Goal: Use online tool/utility: Utilize a website feature to perform a specific function

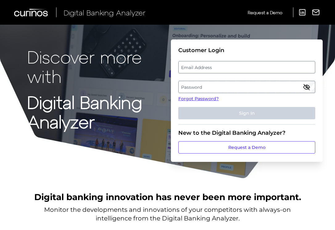
click at [228, 66] on label "Email Address" at bounding box center [247, 67] width 136 height 11
click at [228, 66] on input "email" at bounding box center [246, 67] width 137 height 12
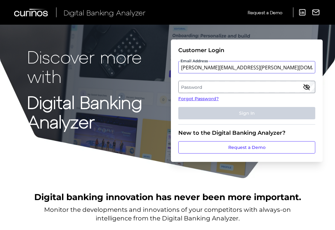
type input "[PERSON_NAME][EMAIL_ADDRESS][PERSON_NAME][DOMAIN_NAME]"
click at [219, 91] on label "Password" at bounding box center [247, 86] width 136 height 11
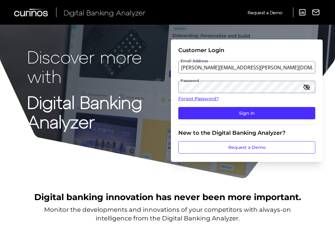
click at [309, 87] on icon "button" at bounding box center [306, 86] width 7 height 7
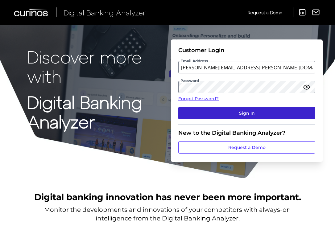
click at [274, 117] on button "Sign In" at bounding box center [246, 113] width 137 height 12
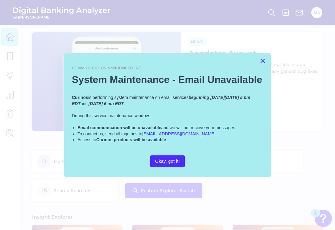
click at [265, 60] on button "×" at bounding box center [263, 61] width 6 height 10
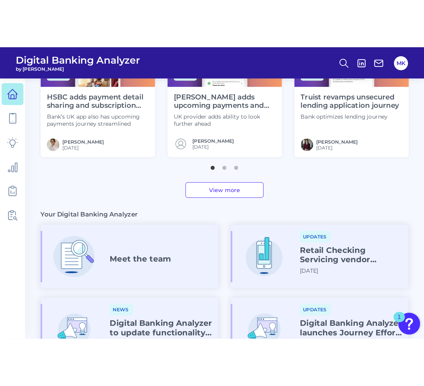
scroll to position [111, 0]
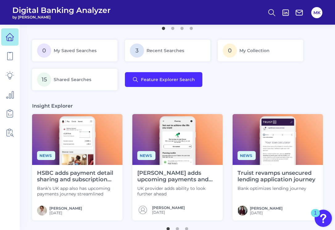
click at [167, 87] on div "0 My Saved Searches 3 Recent Searches 0 My Collection 15 Shared Searches Featur…" at bounding box center [177, 65] width 291 height 51
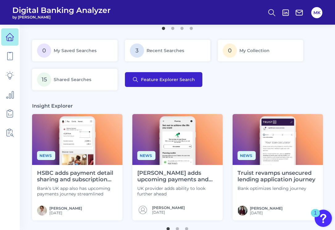
click at [167, 82] on button "Feature Explorer Search" at bounding box center [163, 79] width 77 height 15
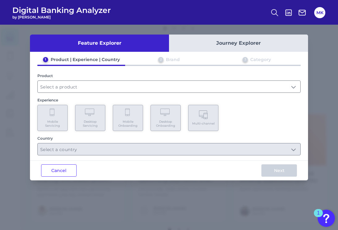
click at [167, 82] on input "text" at bounding box center [169, 87] width 262 height 12
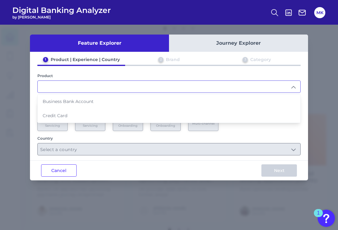
click at [246, 41] on button "Journey Explorer" at bounding box center [238, 43] width 139 height 17
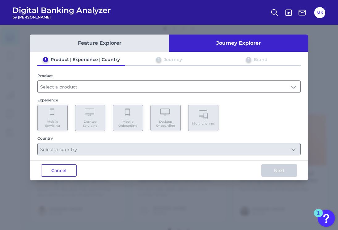
click at [111, 38] on button "Feature Explorer" at bounding box center [99, 43] width 139 height 17
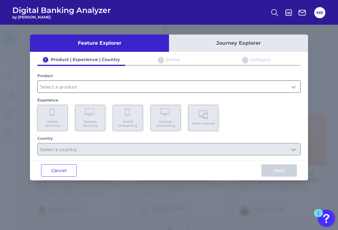
click at [98, 86] on input "text" at bounding box center [169, 87] width 262 height 12
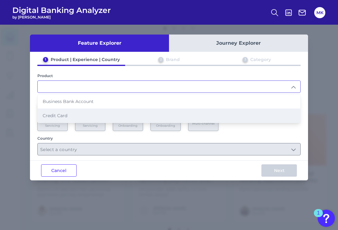
click at [83, 116] on li "Credit Card" at bounding box center [169, 116] width 262 height 14
type input "Credit Card"
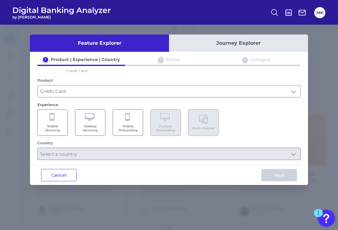
click at [64, 118] on Servicing "Mobile Servicing" at bounding box center [52, 123] width 30 height 26
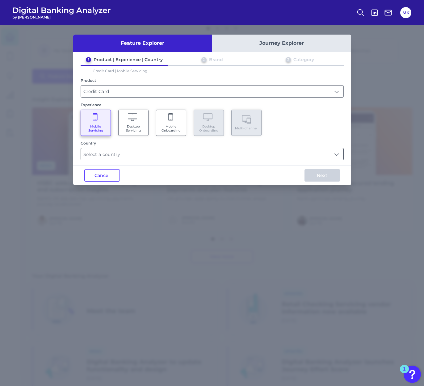
click at [137, 152] on input "text" at bounding box center [212, 154] width 262 height 12
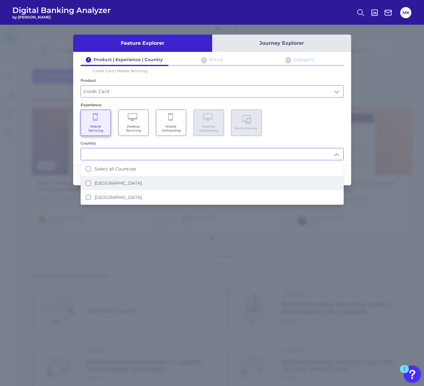
click at [116, 182] on label "[GEOGRAPHIC_DATA]" at bounding box center [117, 183] width 47 height 6
type input "[GEOGRAPHIC_DATA]"
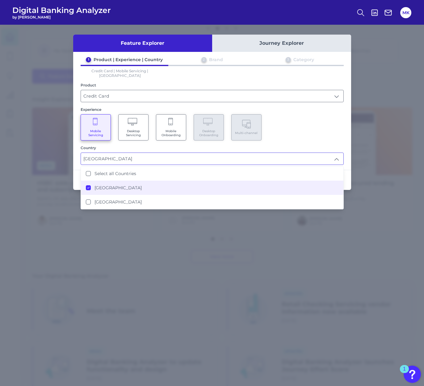
scroll to position [111, 0]
click at [139, 145] on div "Country" at bounding box center [212, 147] width 263 height 5
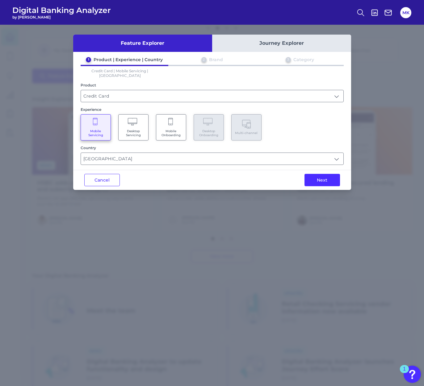
click at [319, 165] on div "Feature Explorer Journey Explorer 1 Product | Experience | Country 2 Brand 3 Ca…" at bounding box center [212, 112] width 278 height 155
click at [319, 170] on div "Next" at bounding box center [322, 180] width 58 height 20
drag, startPoint x: 323, startPoint y: 178, endPoint x: 324, endPoint y: 203, distance: 25.0
click at [324, 179] on button "Next" at bounding box center [321, 180] width 35 height 12
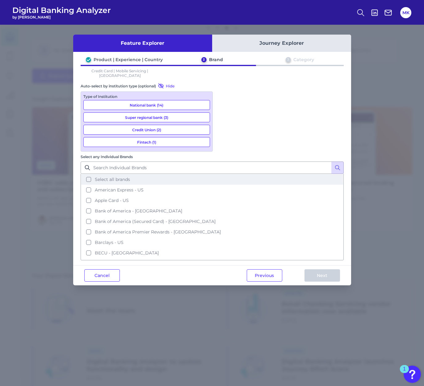
click at [222, 174] on button "Select all brands" at bounding box center [212, 179] width 262 height 10
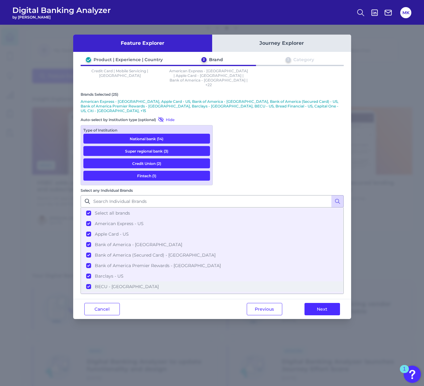
scroll to position [187, 0]
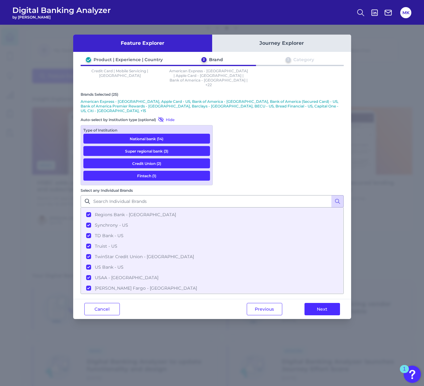
click at [315, 230] on div "Previous Next" at bounding box center [293, 309] width 115 height 20
click at [319, 230] on button "Next" at bounding box center [321, 309] width 35 height 12
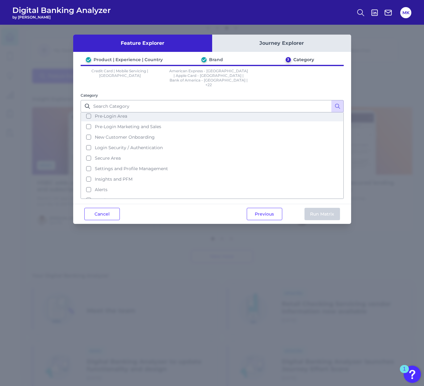
scroll to position [0, 0]
click at [124, 115] on span "Select all categories" at bounding box center [117, 118] width 44 height 6
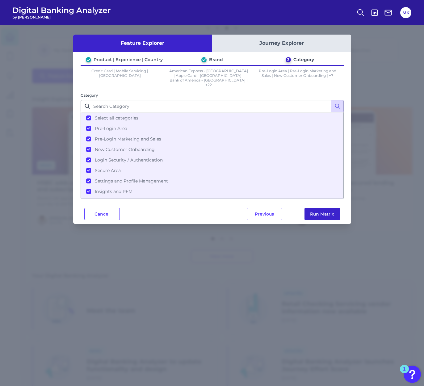
click at [317, 208] on button "Run Matrix" at bounding box center [321, 214] width 35 height 12
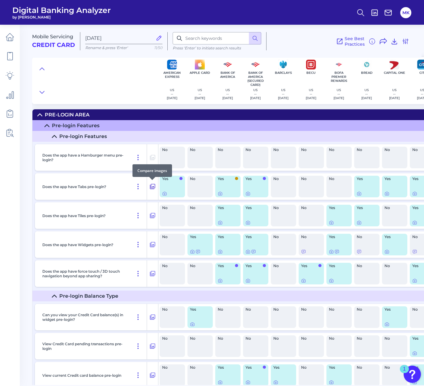
click at [151, 185] on icon at bounding box center [152, 186] width 5 height 5
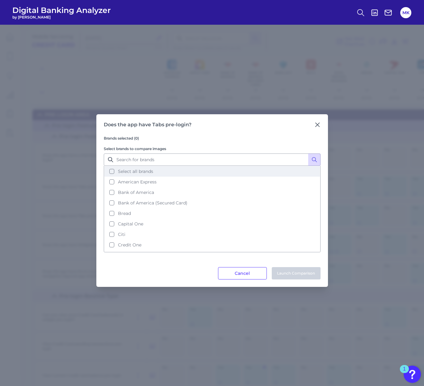
click at [143, 174] on button "Select all brands" at bounding box center [211, 171] width 215 height 10
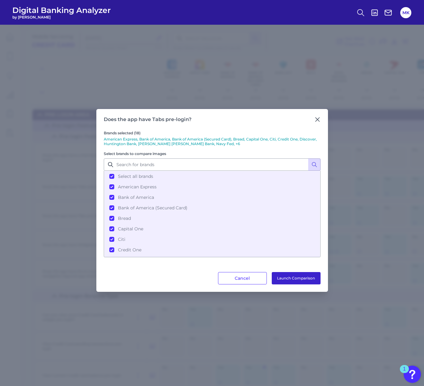
click at [299, 230] on button "Launch Comparison" at bounding box center [296, 278] width 49 height 12
